Goal: Information Seeking & Learning: Find specific fact

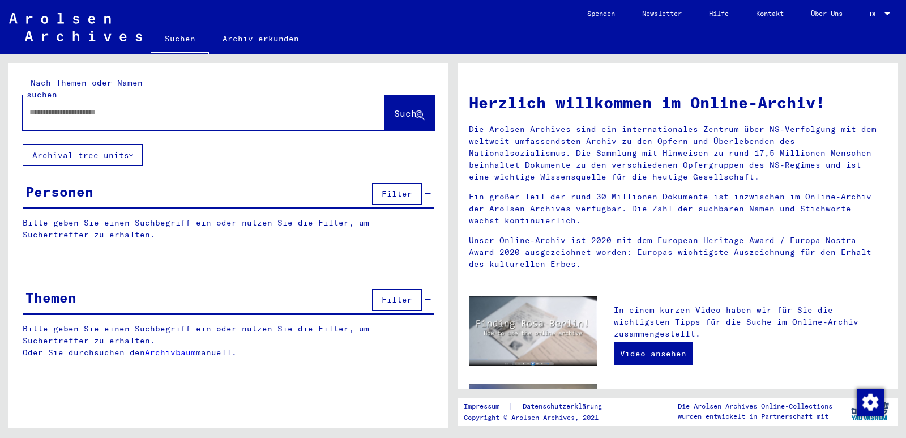
type input "**********"
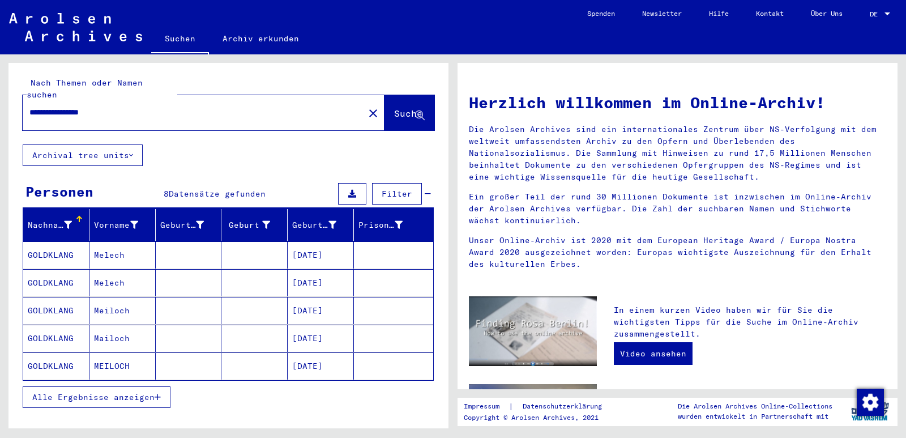
click at [50, 241] on mat-cell "GOLDKLANG" at bounding box center [56, 254] width 66 height 27
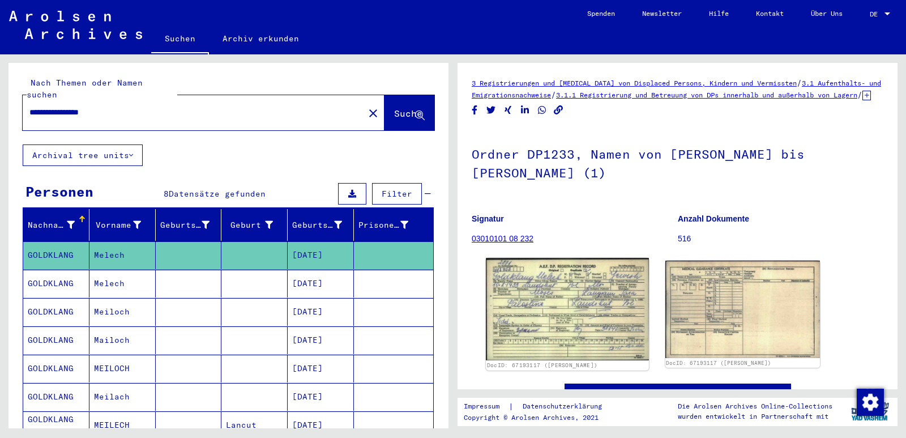
click at [578, 324] on img at bounding box center [567, 309] width 163 height 103
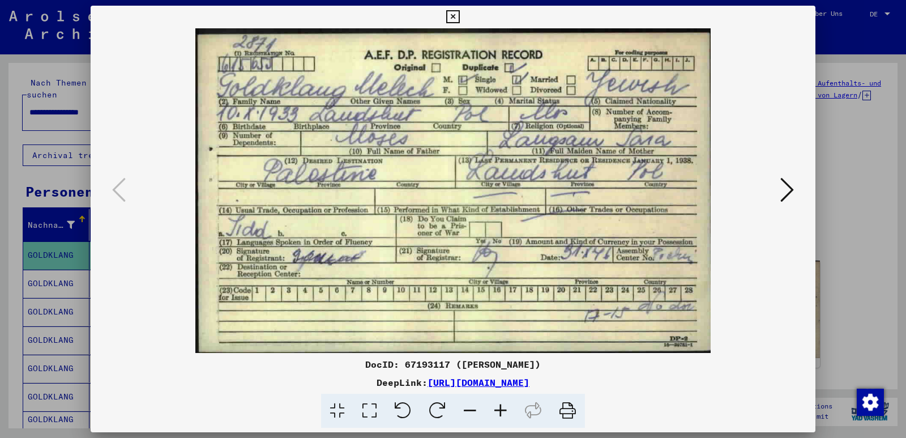
click at [790, 191] on icon at bounding box center [788, 189] width 14 height 27
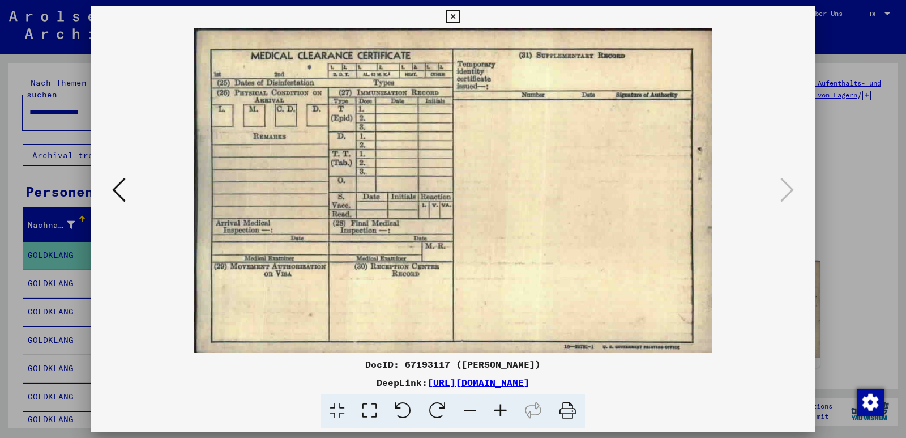
click at [866, 233] on div at bounding box center [453, 219] width 906 height 438
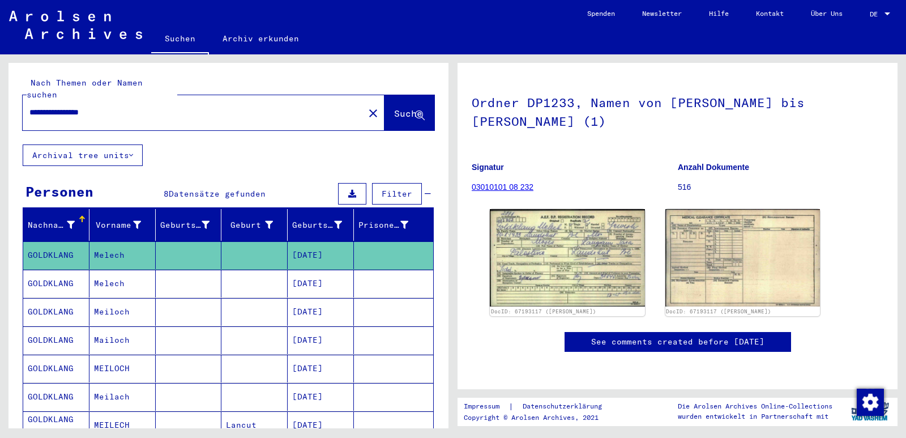
scroll to position [227, 0]
click at [58, 273] on mat-cell "GOLDKLANG" at bounding box center [56, 284] width 66 height 28
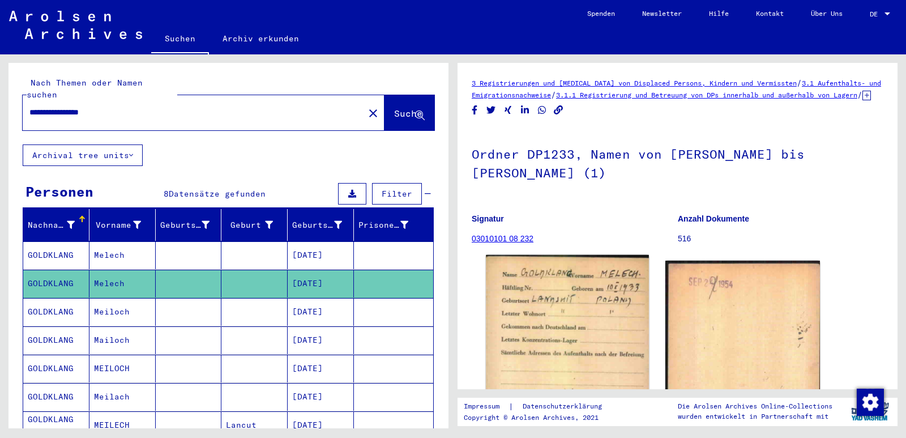
click at [611, 316] on img at bounding box center [567, 372] width 163 height 234
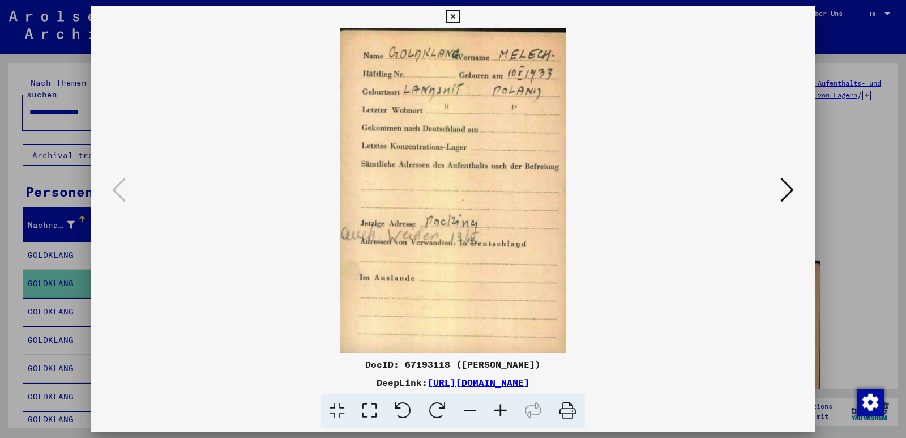
drag, startPoint x: 403, startPoint y: 89, endPoint x: 446, endPoint y: 90, distance: 42.5
click at [446, 90] on img at bounding box center [453, 190] width 648 height 325
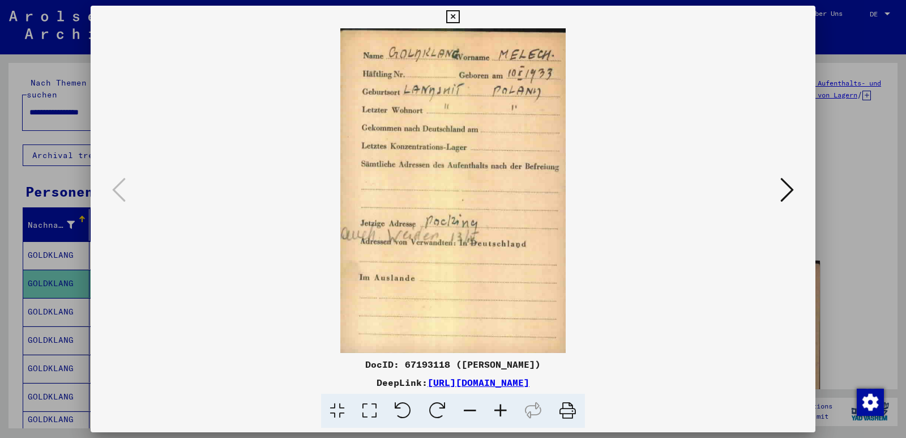
click at [446, 90] on img at bounding box center [453, 190] width 648 height 325
drag, startPoint x: 468, startPoint y: 82, endPoint x: 395, endPoint y: 80, distance: 73.1
click at [395, 80] on img at bounding box center [453, 190] width 648 height 325
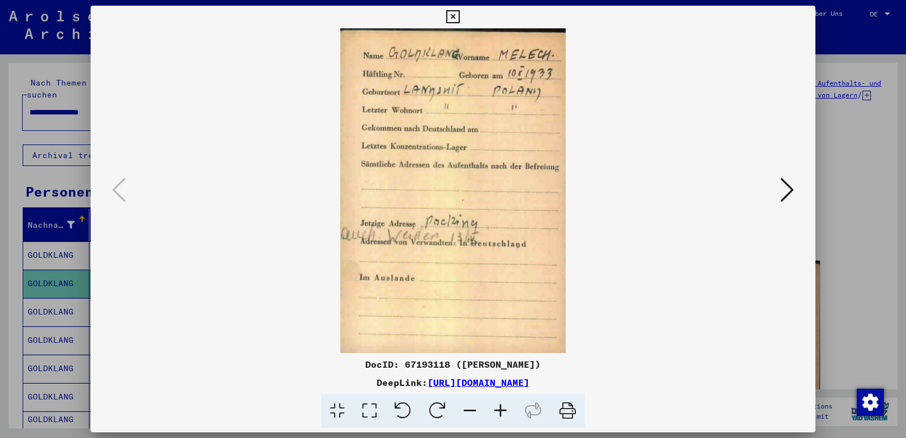
click at [395, 80] on img at bounding box center [453, 190] width 648 height 325
